Goal: Task Accomplishment & Management: Complete application form

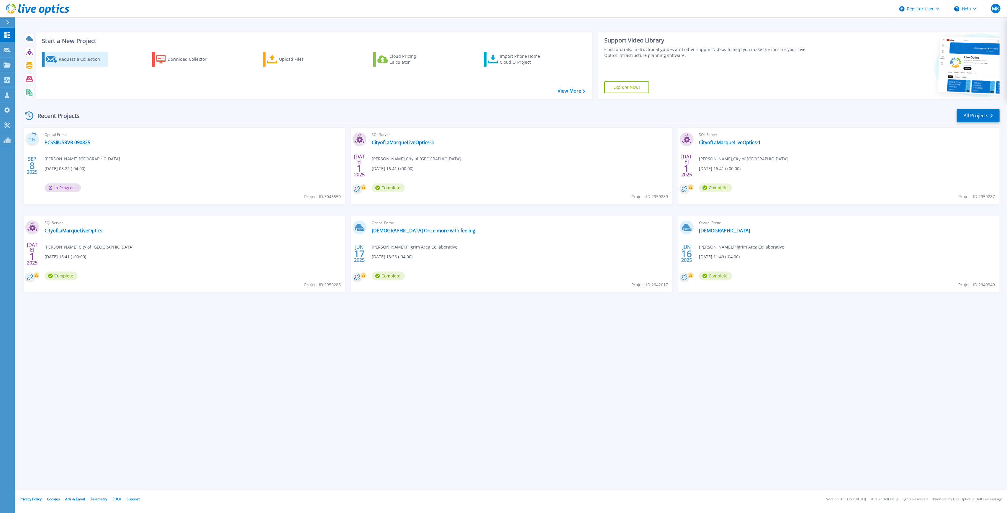
click at [76, 56] on div "Request a Collection" at bounding box center [82, 59] width 47 height 12
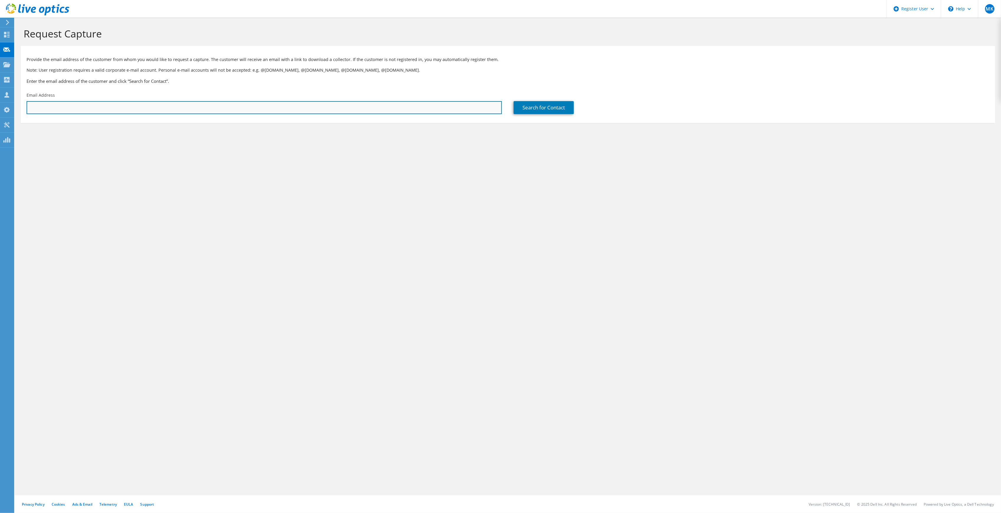
click at [130, 113] on input "text" at bounding box center [264, 107] width 475 height 13
paste input "Michael Xu <mxu@pioneercss.org>"
drag, startPoint x: 52, startPoint y: 106, endPoint x: 1, endPoint y: 101, distance: 51.5
click at [1, 101] on div "MK Dell User Marisa Kreczmer Marisa.Kreczmer@dell.com Dell My Profile Log Out \…" at bounding box center [500, 256] width 1001 height 513
click at [118, 108] on input "mxu@pioneercss.org>" at bounding box center [264, 107] width 475 height 13
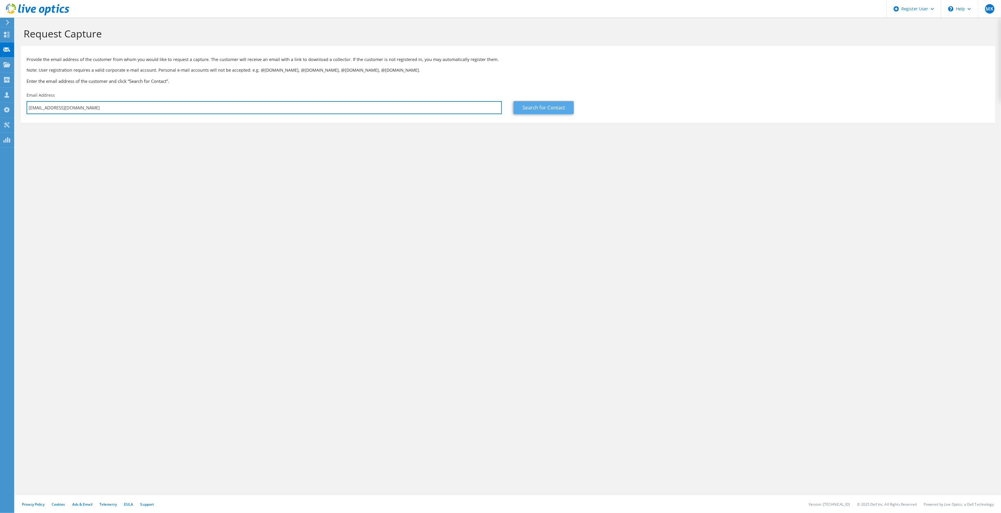
type input "mxu@pioneercss.org"
click at [547, 107] on link "Search for Contact" at bounding box center [544, 107] width 60 height 13
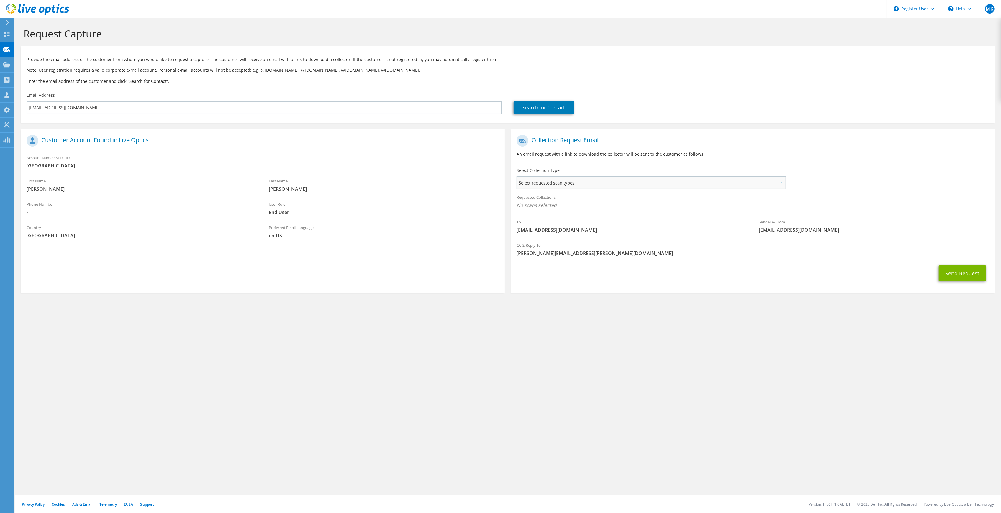
click at [575, 184] on span "Select requested scan types" at bounding box center [651, 183] width 268 height 12
click at [559, 199] on label "Optical Prime" at bounding box center [547, 200] width 35 height 7
click at [0, 0] on input "Optical Prime" at bounding box center [0, 0] width 0 height 0
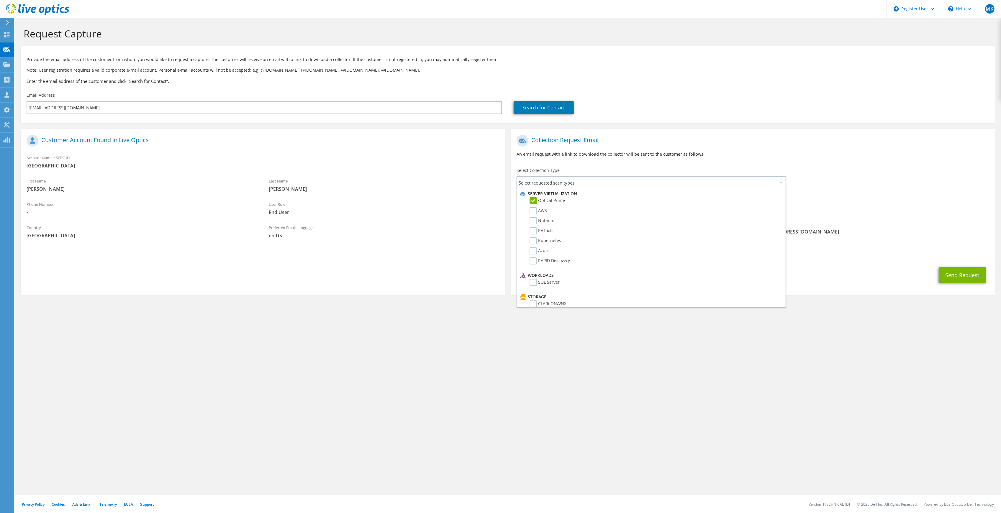
click at [851, 166] on div "To mxu@pioneercss.org Sender & From liveoptics@liveoptics.com" at bounding box center [753, 186] width 484 height 109
click at [968, 277] on button "Send Request" at bounding box center [962, 275] width 47 height 16
